Goal: Information Seeking & Learning: Find specific fact

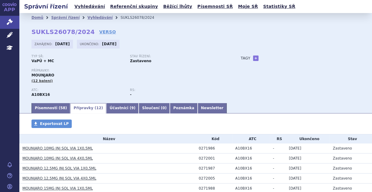
scroll to position [107, 0]
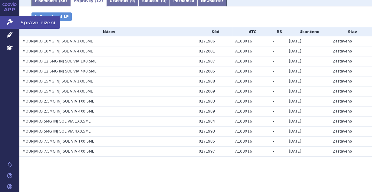
click at [10, 22] on icon at bounding box center [10, 22] width 6 height 6
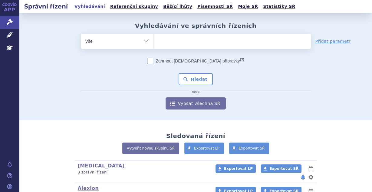
click at [159, 43] on ul at bounding box center [232, 40] width 157 height 13
click at [154, 43] on select at bounding box center [153, 40] width 0 height 15
type input "On"
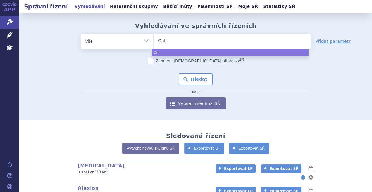
type input "Onto"
type input "Ontoz"
type input "Ontozry"
select select "Ontozry"
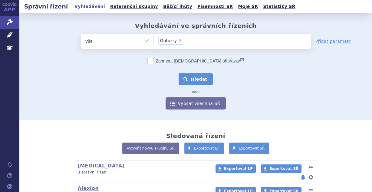
click at [188, 76] on button "Hledat" at bounding box center [196, 79] width 34 height 12
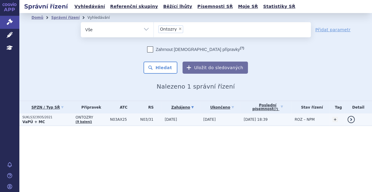
click at [147, 122] on td "N03/31" at bounding box center [149, 119] width 25 height 12
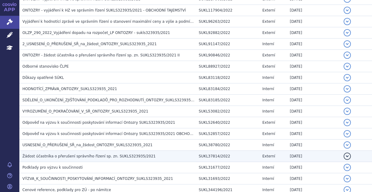
scroll to position [468, 0]
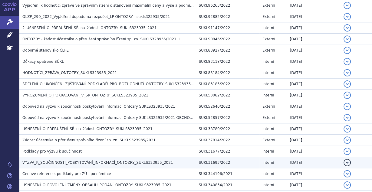
click at [59, 160] on span "VÝZVA_K_SOUČINNOSTI_POSKYTOVÁNÍ_INFORMACÍ_ONTOZRY_SUKLS323935_2021" at bounding box center [97, 162] width 150 height 4
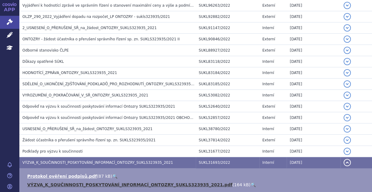
click at [63, 182] on link "VÝZVA_K_SOUČINNOSTI_POSKYTOVÁNÍ_INFORMACÍ_ONTOZRY_SUKLS323935_2021.pdf" at bounding box center [129, 184] width 205 height 5
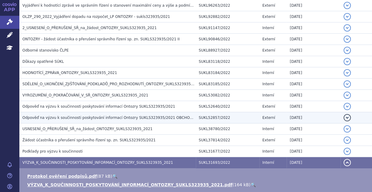
click at [62, 115] on span "Odpověď na výzvu k součinnosti poskytování informací Ontozry SUKLS323935/2021 O…" at bounding box center [119, 117] width 194 height 4
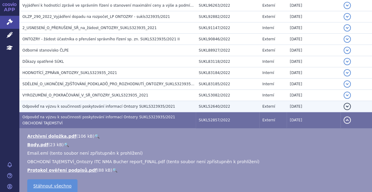
click at [62, 104] on span "Odpověď na výzvu k součinnosti poskytování informací Ontozry SUKLS323935/2021" at bounding box center [98, 106] width 153 height 4
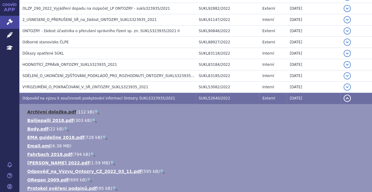
scroll to position [484, 0]
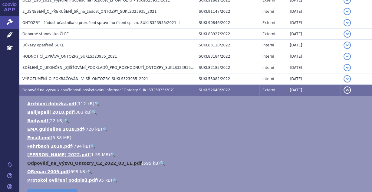
click at [62, 160] on link "Odpověď_na_Výzvu_Ontozry_CZ_2022_03_11.pdf" at bounding box center [84, 162] width 114 height 5
